Goal: Task Accomplishment & Management: Use online tool/utility

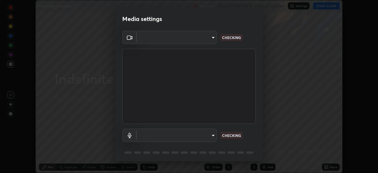
scroll to position [173, 378]
type input "5b992aa0614f8b3d4f44c2af7b6e86d68b9a4b3158581502b975f648e85978ea"
type input "81f5517812c337e72fee4e0a14b793878fdd25297423180582f1921de75e8b7e"
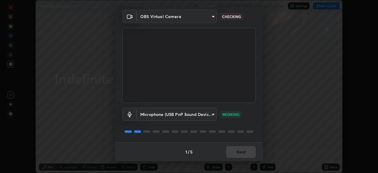
click at [240, 121] on div "Microphone (USB PnP Sound Device) (08bb:2902) 81f5517812c337e72fee4e0a14b793878…" at bounding box center [188, 122] width 133 height 39
click at [235, 152] on div "1 / 5 Next" at bounding box center [188, 151] width 147 height 19
click at [240, 151] on button "Next" at bounding box center [240, 152] width 29 height 12
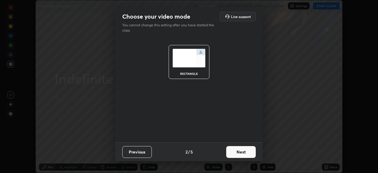
click at [242, 151] on button "Next" at bounding box center [240, 152] width 29 height 12
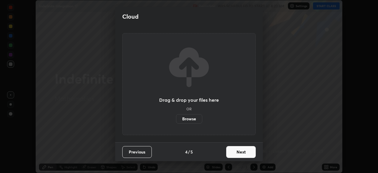
click at [242, 153] on button "Next" at bounding box center [240, 152] width 29 height 12
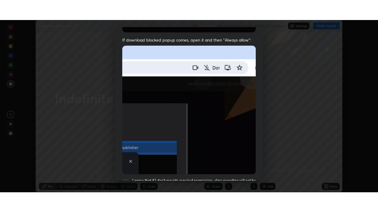
scroll to position [141, 0]
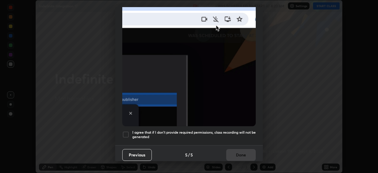
click at [126, 131] on div at bounding box center [125, 134] width 7 height 7
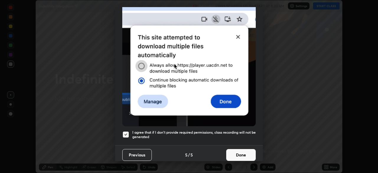
click at [233, 152] on button "Done" at bounding box center [240, 155] width 29 height 12
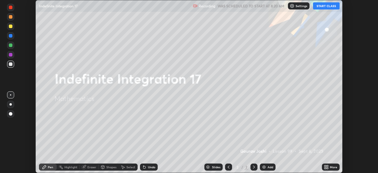
click at [325, 8] on button "START CLASS" at bounding box center [326, 5] width 27 height 7
click at [325, 165] on icon at bounding box center [324, 165] width 1 height 1
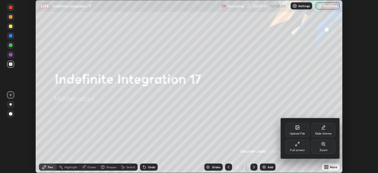
click at [301, 146] on div "Full screen" at bounding box center [297, 146] width 24 height 14
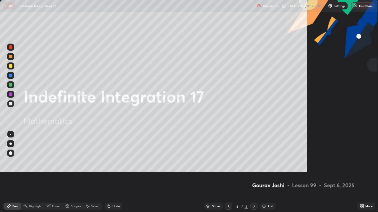
scroll to position [212, 378]
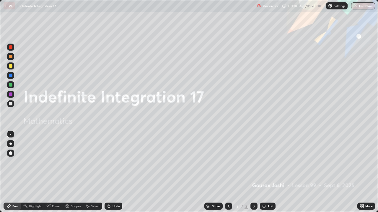
click at [265, 172] on img at bounding box center [263, 206] width 5 height 5
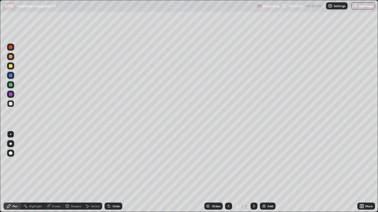
click at [114, 172] on div "Undo" at bounding box center [113, 206] width 18 height 7
click at [112, 172] on div "Undo" at bounding box center [113, 206] width 18 height 7
click at [51, 172] on div "Eraser" at bounding box center [53, 206] width 19 height 7
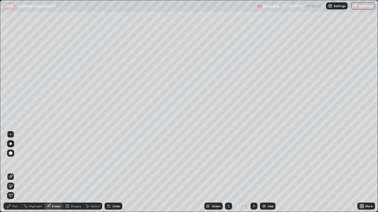
click at [16, 172] on div "Pen" at bounding box center [14, 206] width 5 height 3
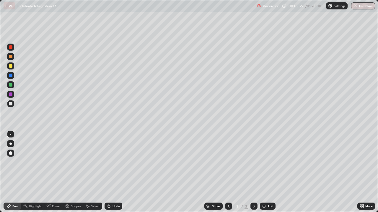
click at [263, 172] on img at bounding box center [263, 206] width 5 height 5
click at [111, 172] on div "Undo" at bounding box center [113, 206] width 18 height 7
click at [110, 172] on icon at bounding box center [108, 206] width 5 height 5
click at [57, 172] on div "Eraser" at bounding box center [56, 206] width 9 height 3
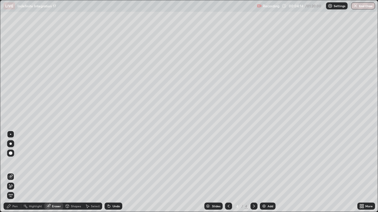
click at [16, 172] on div "Pen" at bounding box center [14, 206] width 5 height 3
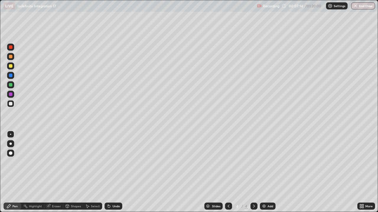
click at [267, 172] on div "Add" at bounding box center [270, 206] width 6 height 3
click at [113, 172] on div "Undo" at bounding box center [115, 206] width 7 height 3
click at [114, 172] on div "Undo" at bounding box center [113, 206] width 18 height 7
click at [113, 172] on div "Undo" at bounding box center [115, 206] width 7 height 3
click at [264, 172] on img at bounding box center [263, 206] width 5 height 5
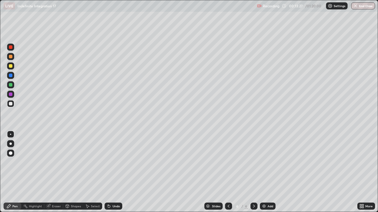
click at [58, 172] on div "Eraser" at bounding box center [56, 206] width 9 height 3
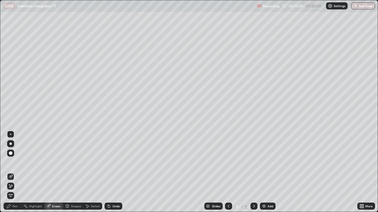
click at [16, 172] on div "Pen" at bounding box center [14, 206] width 5 height 3
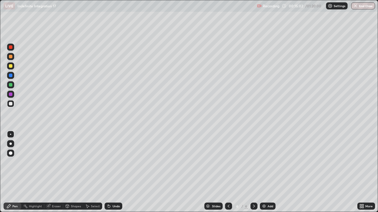
click at [11, 86] on div at bounding box center [11, 85] width 4 height 4
click at [12, 67] on div at bounding box center [11, 66] width 4 height 4
click at [55, 172] on div "Eraser" at bounding box center [56, 206] width 9 height 3
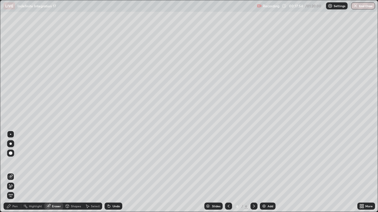
click at [13, 172] on div "Pen" at bounding box center [14, 206] width 5 height 3
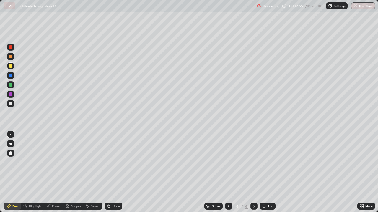
click at [11, 103] on div at bounding box center [11, 104] width 4 height 4
click at [53, 172] on div "Eraser" at bounding box center [56, 206] width 9 height 3
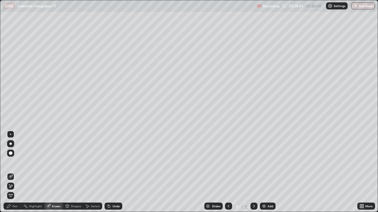
click at [10, 172] on icon at bounding box center [9, 207] width 4 height 4
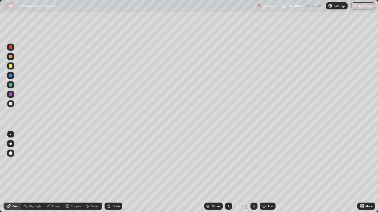
click at [11, 85] on div at bounding box center [11, 85] width 4 height 4
click at [57, 172] on div "Eraser" at bounding box center [56, 206] width 9 height 3
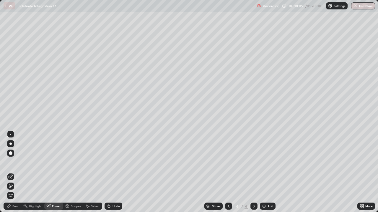
click at [19, 172] on div "Pen" at bounding box center [13, 206] width 18 height 7
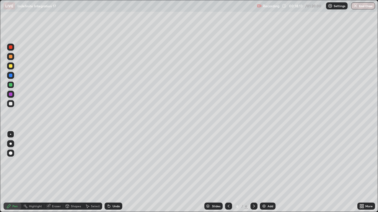
click at [10, 103] on div at bounding box center [11, 104] width 4 height 4
click at [263, 172] on img at bounding box center [263, 206] width 5 height 5
click at [11, 69] on div at bounding box center [10, 66] width 7 height 7
click at [119, 172] on div "Undo" at bounding box center [115, 206] width 7 height 3
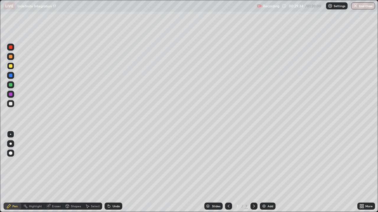
click at [93, 172] on div "Select" at bounding box center [95, 206] width 9 height 3
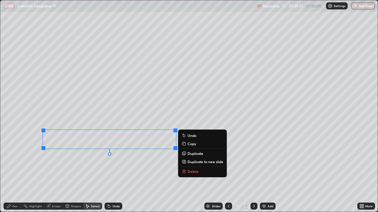
click at [194, 144] on p "Copy" at bounding box center [191, 144] width 9 height 5
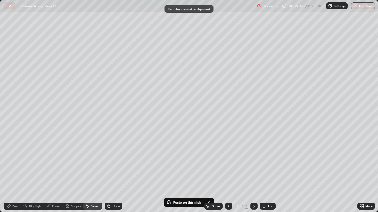
click at [261, 172] on img at bounding box center [263, 206] width 5 height 5
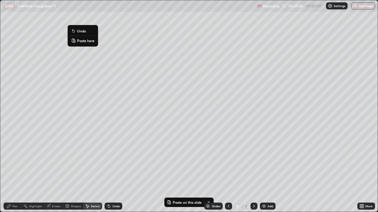
click at [76, 39] on button "Paste here" at bounding box center [83, 40] width 26 height 7
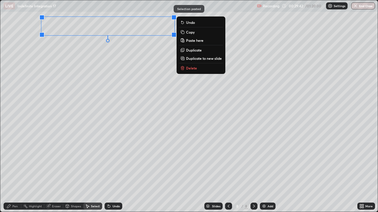
click at [53, 57] on div "0 ° Undo Copy Paste here Duplicate Duplicate to new slide Delete" at bounding box center [188, 106] width 377 height 212
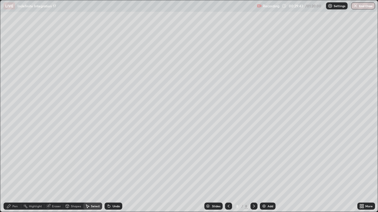
click at [17, 172] on div "Pen" at bounding box center [13, 206] width 18 height 7
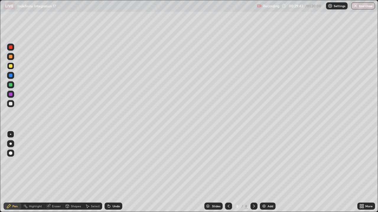
click at [12, 104] on div at bounding box center [11, 104] width 4 height 4
click at [53, 172] on div "Eraser" at bounding box center [56, 206] width 9 height 3
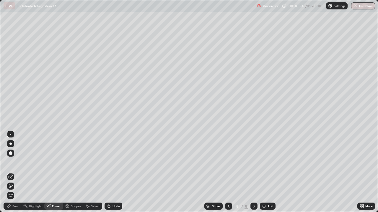
click at [12, 172] on div "Pen" at bounding box center [13, 206] width 18 height 7
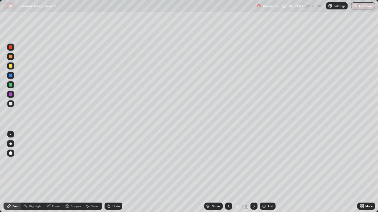
click at [110, 172] on icon at bounding box center [108, 206] width 5 height 5
click at [110, 172] on div "Undo" at bounding box center [113, 206] width 18 height 7
click at [113, 172] on div "Undo" at bounding box center [113, 206] width 18 height 7
click at [56, 172] on div "Eraser" at bounding box center [56, 206] width 9 height 3
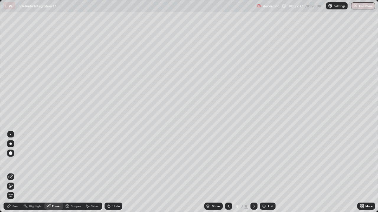
click at [18, 172] on div "Pen" at bounding box center [13, 206] width 18 height 7
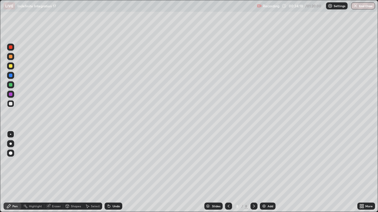
click at [265, 172] on img at bounding box center [263, 206] width 5 height 5
click at [112, 172] on div "Undo" at bounding box center [115, 206] width 7 height 3
click at [112, 172] on div "Undo" at bounding box center [113, 206] width 18 height 7
click at [262, 172] on img at bounding box center [263, 206] width 5 height 5
click at [265, 172] on img at bounding box center [263, 206] width 5 height 5
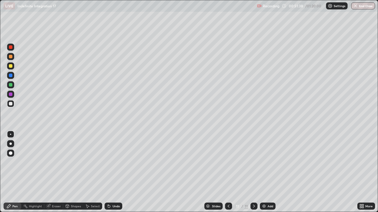
click at [227, 172] on icon at bounding box center [228, 206] width 5 height 5
click at [253, 172] on icon at bounding box center [253, 206] width 5 height 5
click at [269, 172] on div "Add" at bounding box center [270, 206] width 6 height 3
click at [13, 104] on div at bounding box center [10, 103] width 7 height 7
click at [53, 172] on div "Eraser" at bounding box center [56, 206] width 9 height 3
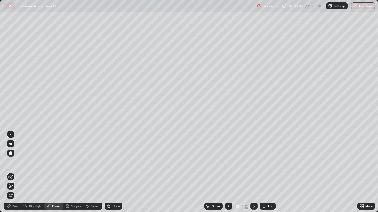
click at [14, 172] on div "Pen" at bounding box center [14, 206] width 5 height 3
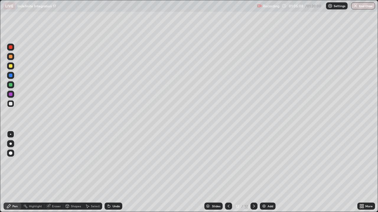
click at [115, 172] on div "Undo" at bounding box center [115, 206] width 7 height 3
click at [111, 172] on div "Undo" at bounding box center [113, 206] width 18 height 7
click at [113, 172] on div "Undo" at bounding box center [115, 206] width 7 height 3
click at [112, 172] on div "Undo" at bounding box center [115, 206] width 7 height 3
click at [267, 172] on div "Add" at bounding box center [268, 206] width 16 height 7
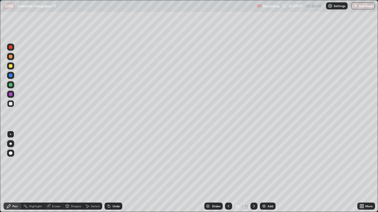
click at [108, 172] on icon at bounding box center [109, 207] width 2 height 2
click at [13, 69] on div at bounding box center [10, 66] width 7 height 7
click at [11, 86] on div at bounding box center [11, 85] width 4 height 4
click at [63, 172] on div "Shapes" at bounding box center [73, 206] width 20 height 7
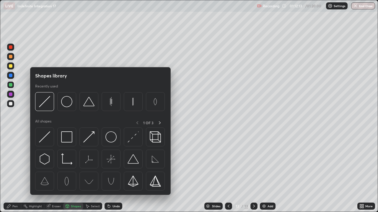
click at [60, 172] on div "Eraser" at bounding box center [56, 206] width 9 height 3
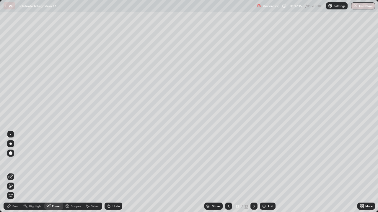
click at [15, 172] on div "Pen" at bounding box center [14, 206] width 5 height 3
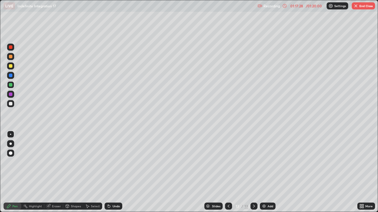
click at [228, 172] on icon at bounding box center [228, 206] width 5 height 5
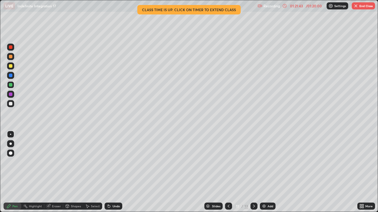
click at [228, 172] on icon at bounding box center [228, 206] width 5 height 5
click at [227, 172] on icon at bounding box center [228, 206] width 2 height 3
click at [227, 172] on icon at bounding box center [228, 206] width 5 height 5
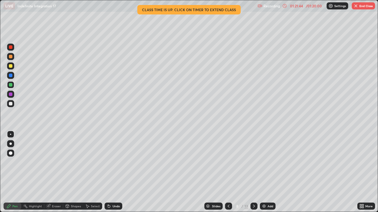
click at [227, 172] on icon at bounding box center [228, 206] width 5 height 5
click at [227, 172] on icon at bounding box center [228, 206] width 2 height 3
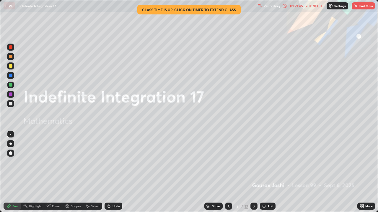
click at [252, 172] on icon at bounding box center [253, 206] width 5 height 5
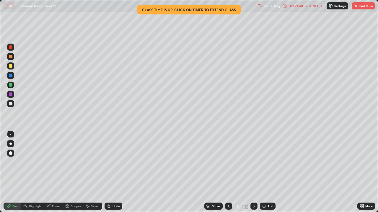
click at [253, 172] on div at bounding box center [253, 206] width 7 height 7
click at [252, 172] on div at bounding box center [253, 206] width 7 height 7
click at [253, 172] on icon at bounding box center [253, 206] width 5 height 5
click at [254, 172] on div at bounding box center [253, 206] width 7 height 7
click at [253, 172] on icon at bounding box center [253, 206] width 5 height 5
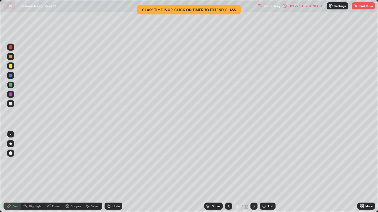
click at [250, 172] on div at bounding box center [253, 206] width 7 height 7
click at [252, 172] on icon at bounding box center [253, 206] width 5 height 5
click at [245, 172] on div "13" at bounding box center [246, 206] width 4 height 5
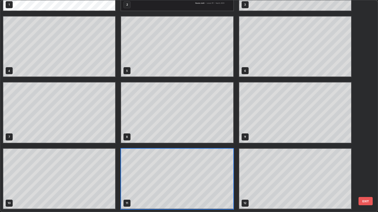
scroll to position [210, 374]
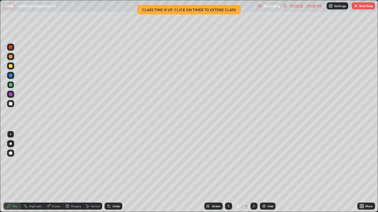
click at [229, 172] on icon at bounding box center [228, 206] width 5 height 5
click at [227, 172] on icon at bounding box center [228, 206] width 2 height 3
click at [227, 172] on icon at bounding box center [228, 206] width 5 height 5
click at [228, 172] on icon at bounding box center [228, 206] width 5 height 5
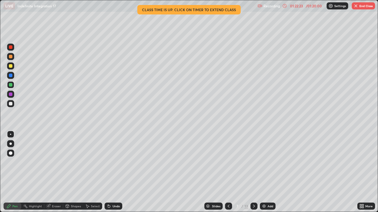
click at [227, 172] on icon at bounding box center [228, 206] width 5 height 5
click at [228, 172] on icon at bounding box center [228, 206] width 5 height 5
click at [228, 172] on icon at bounding box center [228, 206] width 2 height 3
click at [226, 172] on icon at bounding box center [228, 206] width 5 height 5
click at [227, 172] on icon at bounding box center [228, 206] width 5 height 5
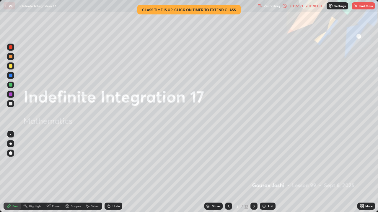
click at [253, 172] on div at bounding box center [253, 206] width 7 height 7
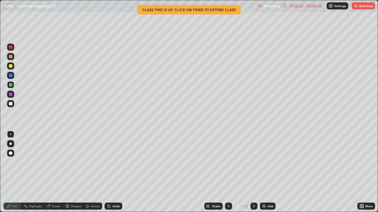
click at [253, 172] on icon at bounding box center [253, 206] width 5 height 5
click at [251, 172] on div at bounding box center [253, 206] width 7 height 7
click at [254, 172] on icon at bounding box center [254, 206] width 2 height 3
click at [253, 172] on icon at bounding box center [253, 206] width 5 height 5
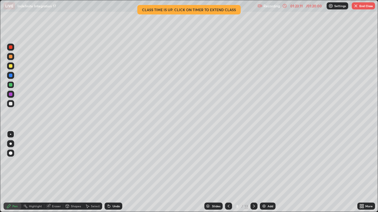
click at [253, 172] on icon at bounding box center [253, 206] width 5 height 5
click at [250, 172] on div at bounding box center [253, 206] width 7 height 7
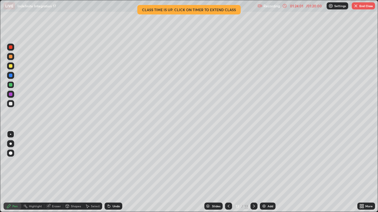
click at [362, 7] on button "End Class" at bounding box center [362, 5] width 23 height 7
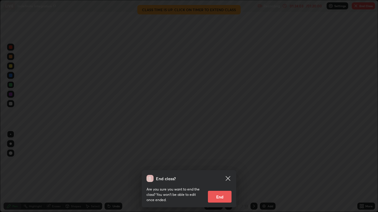
click at [225, 172] on button "End" at bounding box center [220, 197] width 24 height 12
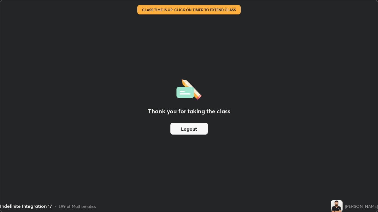
click at [201, 127] on button "Logout" at bounding box center [188, 129] width 37 height 12
